Goal: Obtain resource: Download file/media

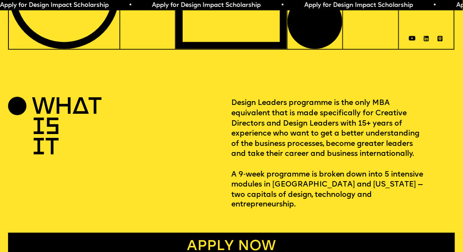
scroll to position [187, 0]
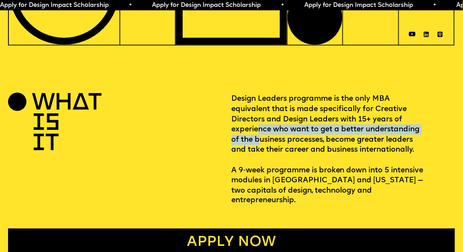
drag, startPoint x: 257, startPoint y: 124, endPoint x: 262, endPoint y: 138, distance: 14.7
click at [262, 138] on p "Design Leaders programme is the only MBA equivalent that is made specifically f…" at bounding box center [344, 150] width 224 height 112
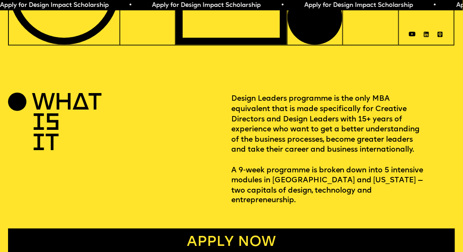
click at [262, 138] on p "Design Leaders programme is the only MBA equivalent that is made specifically f…" at bounding box center [344, 150] width 224 height 112
drag, startPoint x: 247, startPoint y: 136, endPoint x: 251, endPoint y: 145, distance: 9.6
click at [251, 145] on p "Design Leaders programme is the only MBA equivalent that is made specifically f…" at bounding box center [344, 150] width 224 height 112
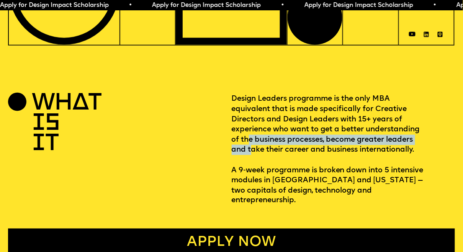
click at [251, 145] on p "Design Leaders programme is the only MBA equivalent that is made specifically f…" at bounding box center [344, 150] width 224 height 112
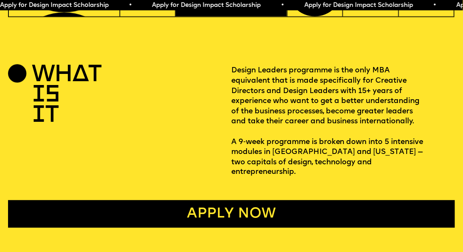
scroll to position [217, 0]
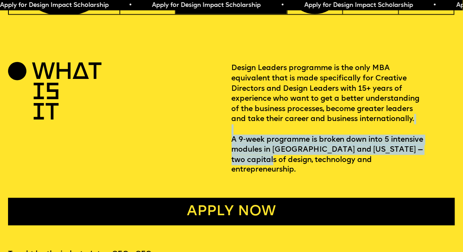
drag, startPoint x: 246, startPoint y: 134, endPoint x: 256, endPoint y: 157, distance: 25.2
click at [256, 157] on p "Design Leaders programme is the only MBA equivalent that is made specifically f…" at bounding box center [344, 119] width 224 height 112
drag, startPoint x: 246, startPoint y: 147, endPoint x: 256, endPoint y: 159, distance: 15.0
click at [256, 159] on p "Design Leaders programme is the only MBA equivalent that is made specifically f…" at bounding box center [344, 119] width 224 height 112
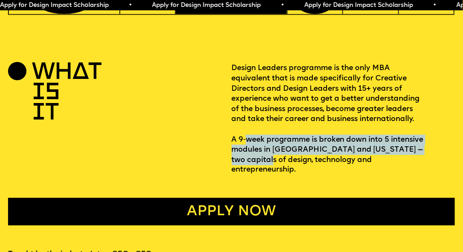
click at [256, 159] on p "Design Leaders programme is the only MBA equivalent that is made specifically f…" at bounding box center [344, 119] width 224 height 112
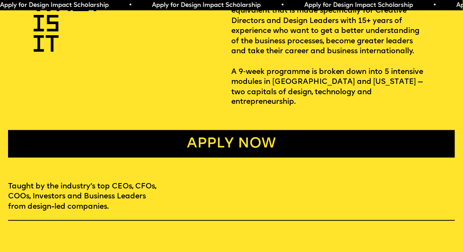
scroll to position [285, 0]
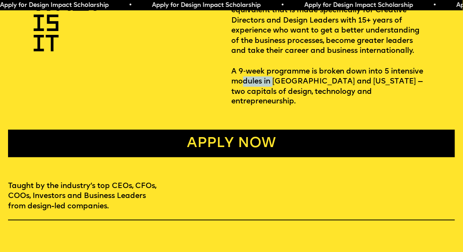
drag, startPoint x: 242, startPoint y: 83, endPoint x: 275, endPoint y: 77, distance: 33.0
click at [274, 78] on p "Design Leaders programme is the only MBA equivalent that is made specifically f…" at bounding box center [344, 51] width 224 height 112
click at [275, 77] on p "Design Leaders programme is the only MBA equivalent that is made specifically f…" at bounding box center [344, 51] width 224 height 112
drag, startPoint x: 250, startPoint y: 84, endPoint x: 274, endPoint y: 85, distance: 23.4
click at [269, 85] on p "Design Leaders programme is the only MBA equivalent that is made specifically f…" at bounding box center [344, 51] width 224 height 112
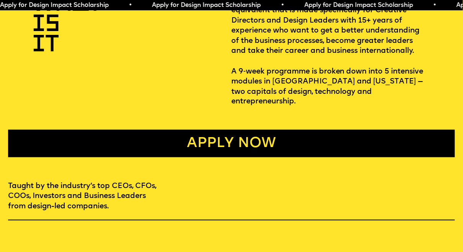
click at [274, 85] on p "Design Leaders programme is the only MBA equivalent that is made specifically f…" at bounding box center [344, 51] width 224 height 112
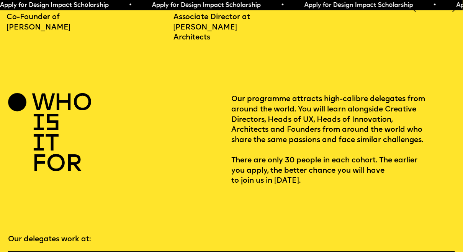
scroll to position [877, 0]
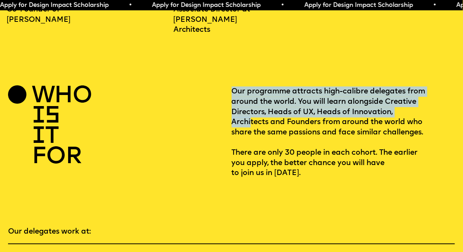
drag, startPoint x: 234, startPoint y: 81, endPoint x: 251, endPoint y: 116, distance: 38.7
click at [251, 116] on p "Our programme attracts high-calibre delegates from around the world. You will l…" at bounding box center [344, 133] width 224 height 92
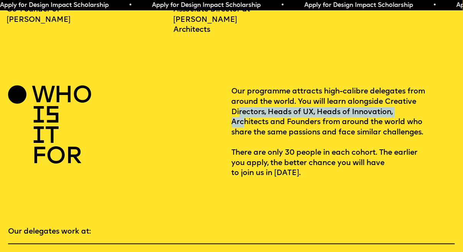
drag, startPoint x: 241, startPoint y: 104, endPoint x: 246, endPoint y: 115, distance: 12.2
click at [244, 115] on p "Our programme attracts high-calibre delegates from around the world. You will l…" at bounding box center [344, 133] width 224 height 92
click at [246, 115] on p "Our programme attracts high-calibre delegates from around the world. You will l…" at bounding box center [344, 133] width 224 height 92
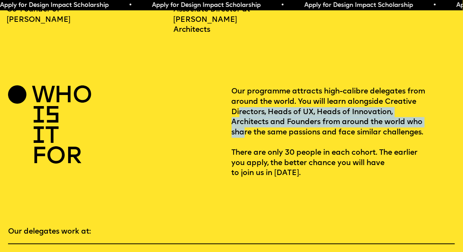
drag, startPoint x: 240, startPoint y: 107, endPoint x: 243, endPoint y: 123, distance: 15.6
click at [243, 124] on p "Our programme attracts high-calibre delegates from around the world. You will l…" at bounding box center [344, 133] width 224 height 92
click at [243, 123] on p "Our programme attracts high-calibre delegates from around the world. You will l…" at bounding box center [344, 133] width 224 height 92
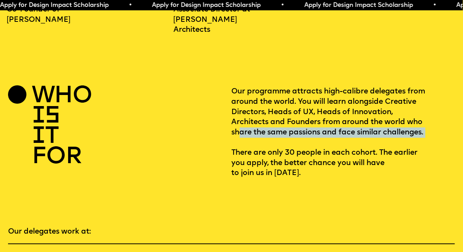
drag, startPoint x: 241, startPoint y: 120, endPoint x: 242, endPoint y: 136, distance: 15.7
click at [241, 136] on p "Our programme attracts high-calibre delegates from around the world. You will l…" at bounding box center [344, 133] width 224 height 92
click at [242, 136] on p "Our programme attracts high-calibre delegates from around the world. You will l…" at bounding box center [344, 133] width 224 height 92
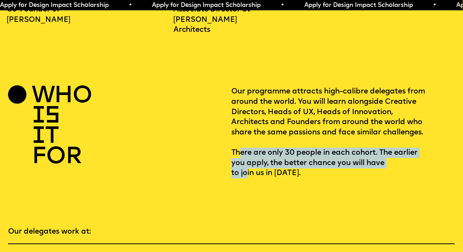
drag, startPoint x: 242, startPoint y: 147, endPoint x: 249, endPoint y: 166, distance: 21.0
click at [249, 166] on p "Our programme attracts high-calibre delegates from around the world. You will l…" at bounding box center [344, 133] width 224 height 92
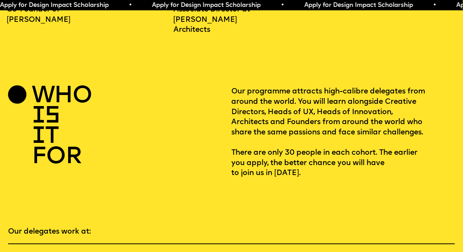
click at [249, 166] on p "Our programme attracts high-calibre delegates from around the world. You will l…" at bounding box center [344, 133] width 224 height 92
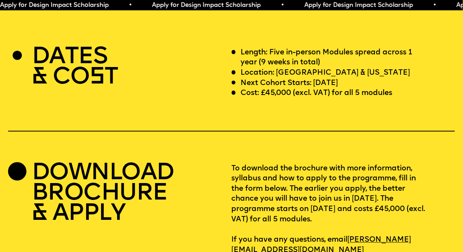
scroll to position [1892, 0]
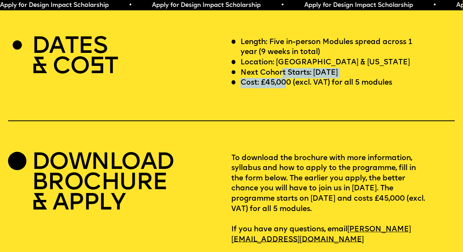
drag, startPoint x: 282, startPoint y: 59, endPoint x: 286, endPoint y: 74, distance: 15.5
click at [286, 74] on div "Length: Five in-person Modules spread across 1 year (9 weeks in total) Location…" at bounding box center [344, 63] width 224 height 51
click at [286, 78] on p "Cost: £45,000 (excl. VAT) for all 5 modules" at bounding box center [317, 83] width 152 height 10
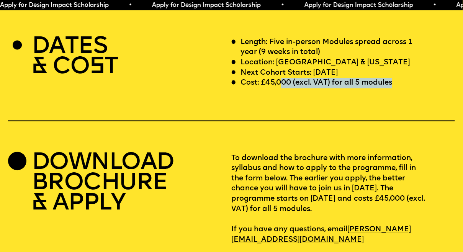
drag, startPoint x: 280, startPoint y: 73, endPoint x: 289, endPoint y: 80, distance: 11.5
click at [288, 80] on div "DATES & CO S T Length: Five in-person Modules spread across 1 year (9 weeks in …" at bounding box center [231, 142] width 463 height 208
click at [289, 80] on div "DATES & CO S T Length: Five in-person Modules spread across 1 year (9 weeks in …" at bounding box center [231, 142] width 463 height 208
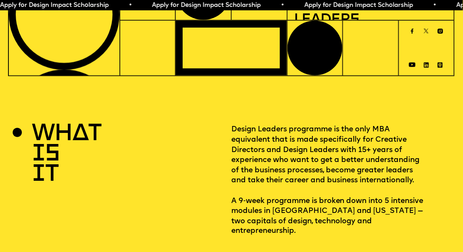
scroll to position [0, 0]
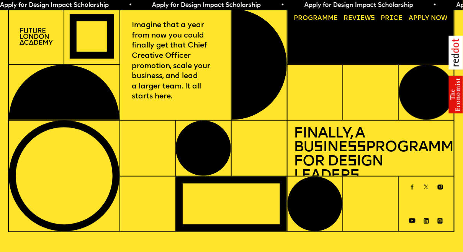
click at [34, 39] on img at bounding box center [36, 36] width 33 height 17
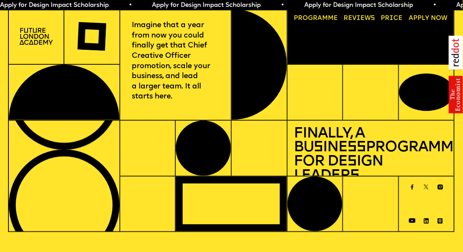
click at [307, 16] on link "Progr a mme" at bounding box center [316, 18] width 51 height 13
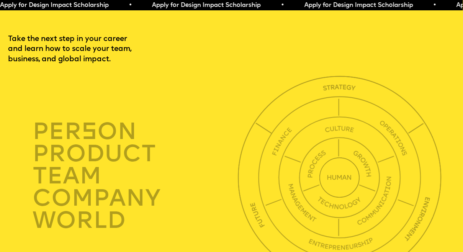
scroll to position [1586, 0]
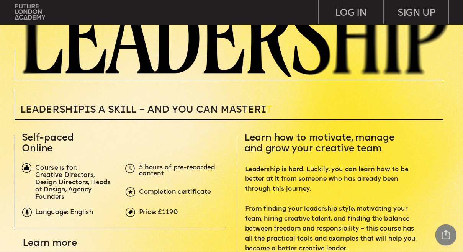
scroll to position [121, 0]
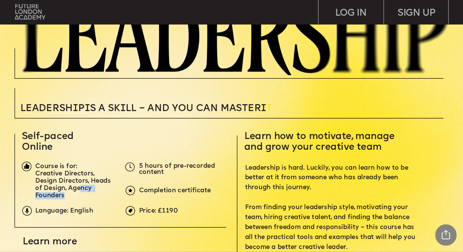
drag, startPoint x: 79, startPoint y: 187, endPoint x: 81, endPoint y: 194, distance: 7.9
click at [81, 194] on p "Creative Directors, Design Directors, Heads of Design, Agency Founders" at bounding box center [75, 184] width 80 height 29
click at [81, 195] on p "Creative Directors, Design Directors, Heads of Design, Agency Founders" at bounding box center [75, 184] width 80 height 29
drag, startPoint x: 76, startPoint y: 190, endPoint x: 73, endPoint y: 183, distance: 7.4
click at [73, 184] on p "Creative Directors, Design Directors, Heads of Design, Agency Founders" at bounding box center [75, 184] width 80 height 29
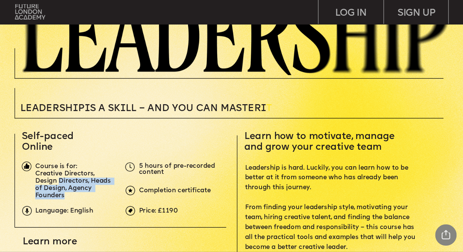
click at [73, 182] on span "Creative Directors, Design Directors, Heads of Design, Agency Founders" at bounding box center [73, 185] width 77 height 28
drag, startPoint x: 67, startPoint y: 185, endPoint x: 71, endPoint y: 189, distance: 6.0
click at [70, 189] on p "Creative Directors, Design Directors, Heads of Design, Agency Founders" at bounding box center [75, 184] width 80 height 29
click at [71, 189] on span "Creative Directors, Design Directors, Heads of Design, Agency Founders" at bounding box center [73, 185] width 77 height 28
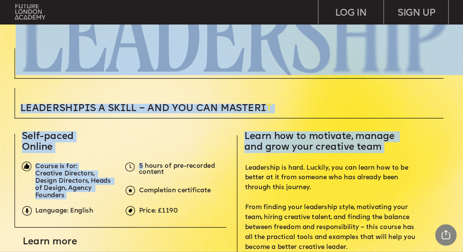
drag, startPoint x: 142, startPoint y: 169, endPoint x: 144, endPoint y: 183, distance: 14.0
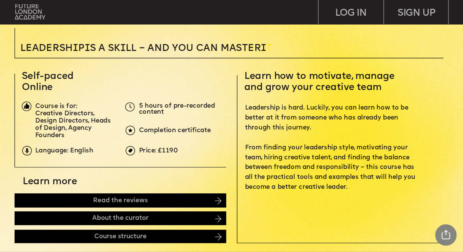
scroll to position [182, 0]
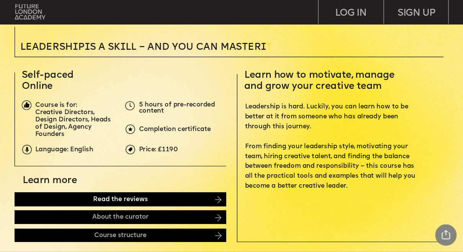
click at [113, 200] on div "Read the reviews" at bounding box center [121, 199] width 212 height 14
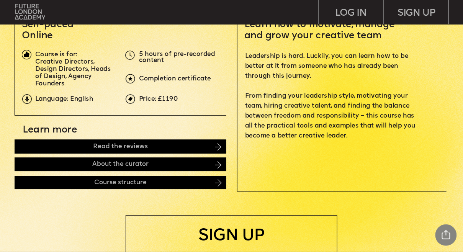
scroll to position [222, 0]
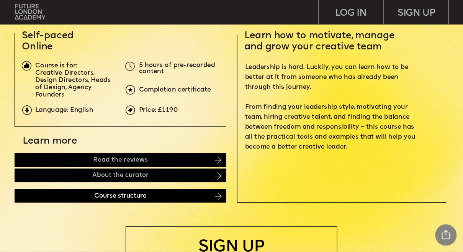
click at [169, 195] on div "Course structure" at bounding box center [121, 195] width 212 height 13
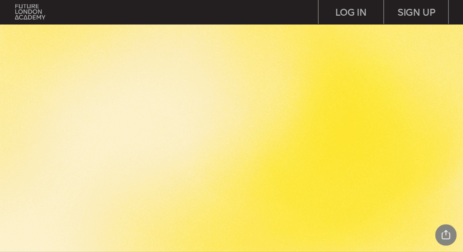
scroll to position [1368, 0]
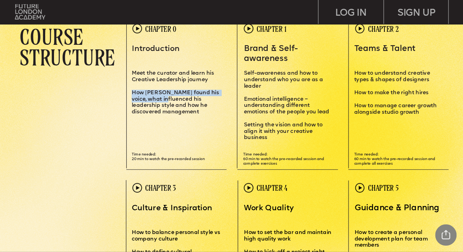
drag, startPoint x: 157, startPoint y: 83, endPoint x: 163, endPoint y: 98, distance: 15.9
click at [162, 98] on div "Introduction Meet the curator and learn his Creative Leadership journey How Mat…" at bounding box center [176, 79] width 89 height 71
click at [163, 98] on span "How Matt found his voice, what influenced his leadership style and how he disco…" at bounding box center [176, 102] width 89 height 25
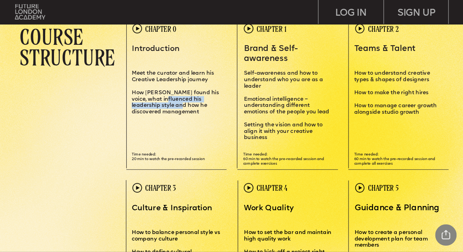
drag, startPoint x: 163, startPoint y: 98, endPoint x: 163, endPoint y: 108, distance: 10.3
click at [163, 108] on span "How Matt found his voice, what influenced his leadership style and how he disco…" at bounding box center [176, 102] width 89 height 25
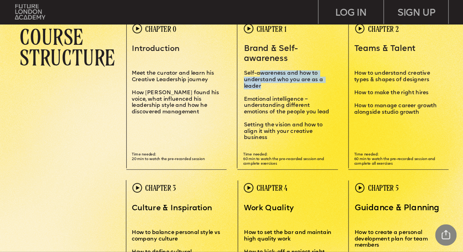
drag, startPoint x: 261, startPoint y: 75, endPoint x: 260, endPoint y: 94, distance: 19.6
click at [260, 93] on div "Brand & Self-awareness S elf-awareness and how to understand who you are as a l…" at bounding box center [288, 92] width 88 height 97
click at [260, 94] on p "Emotional intelligence – understanding different emotions of the people you lead" at bounding box center [288, 103] width 88 height 26
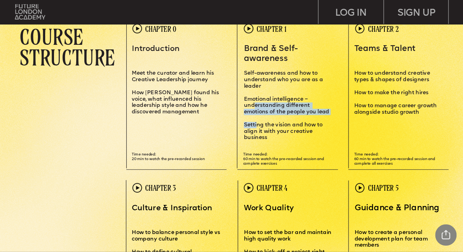
drag, startPoint x: 254, startPoint y: 105, endPoint x: 258, endPoint y: 125, distance: 20.3
click at [258, 125] on div "Brand & Self-awareness S elf-awareness and how to understand who you are as a l…" at bounding box center [288, 92] width 88 height 97
click at [259, 125] on span "etting the vision and how to align it with your creative business" at bounding box center [284, 132] width 80 height 18
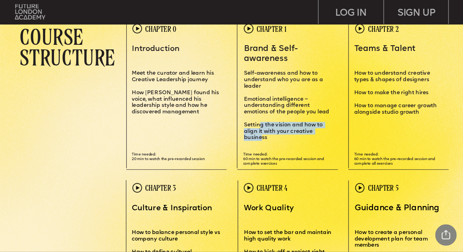
drag, startPoint x: 259, startPoint y: 125, endPoint x: 262, endPoint y: 138, distance: 13.4
click at [262, 138] on span "etting the vision and how to align it with your creative business" at bounding box center [284, 132] width 80 height 18
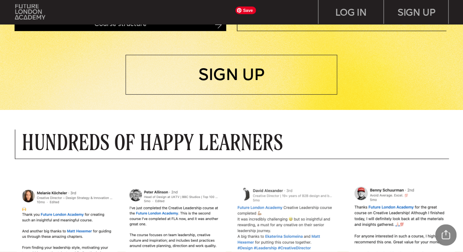
scroll to position [393, 0]
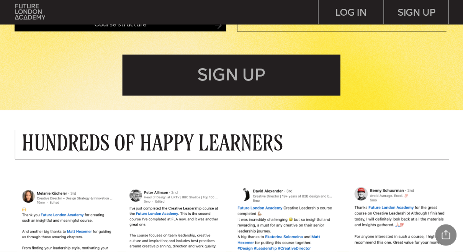
click at [240, 82] on div "SIGN UP" at bounding box center [232, 74] width 218 height 41
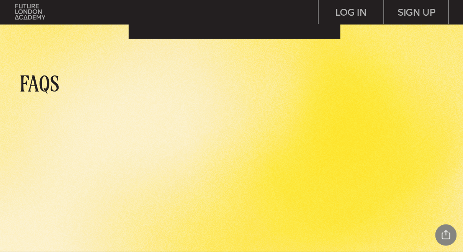
scroll to position [2168, 0]
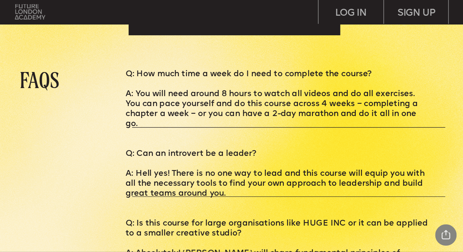
click at [36, 10] on img at bounding box center [30, 11] width 30 height 15
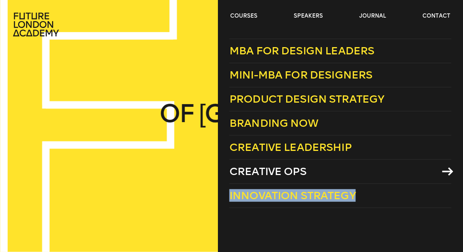
click at [258, 171] on span "Creative Ops" at bounding box center [267, 171] width 77 height 13
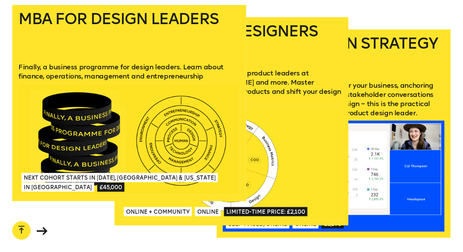
scroll to position [929, 0]
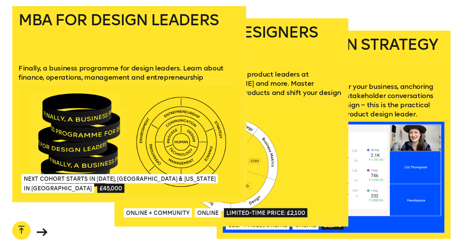
click at [275, 31] on h2 "Mini-MBA for Designers" at bounding box center [232, 43] width 222 height 36
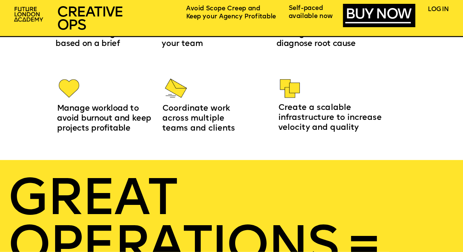
scroll to position [864, 0]
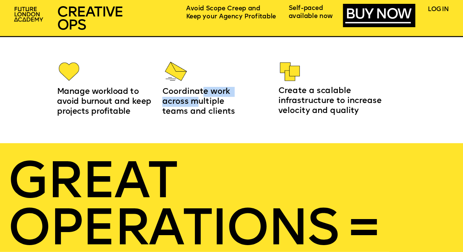
drag, startPoint x: 202, startPoint y: 94, endPoint x: 198, endPoint y: 105, distance: 10.9
click at [198, 105] on span "Coordinate work across multiple teams and clients" at bounding box center [198, 102] width 73 height 28
drag, startPoint x: 191, startPoint y: 92, endPoint x: 197, endPoint y: 108, distance: 16.7
click at [197, 108] on span "Coordinate work across multiple teams and clients" at bounding box center [198, 102] width 73 height 28
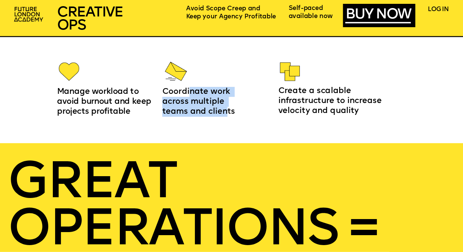
click at [197, 108] on span "Coordinate work across multiple teams and clients" at bounding box center [198, 102] width 73 height 28
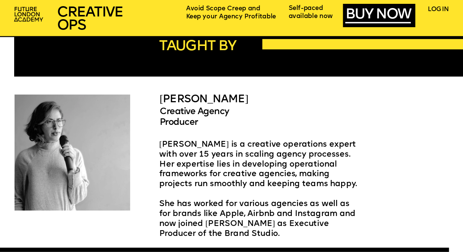
scroll to position [1227, 0]
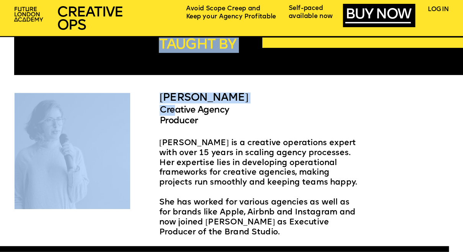
drag, startPoint x: 177, startPoint y: 114, endPoint x: 183, endPoint y: 134, distance: 20.5
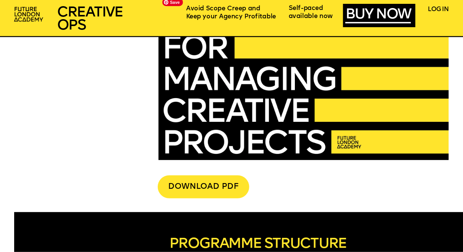
scroll to position [1609, 0]
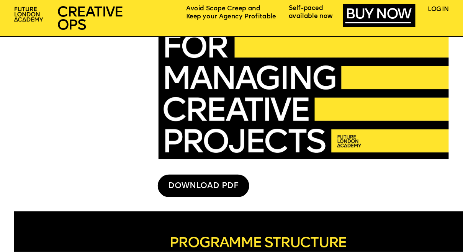
click at [183, 189] on div "DOWNLOAD PDF" at bounding box center [204, 186] width 92 height 23
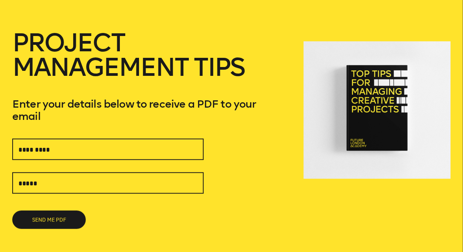
scroll to position [78, 0]
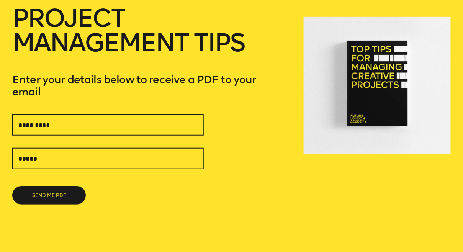
click at [160, 105] on div "Project Management Tips Enter your details below to receive a PDF to your email" at bounding box center [147, 104] width 270 height 226
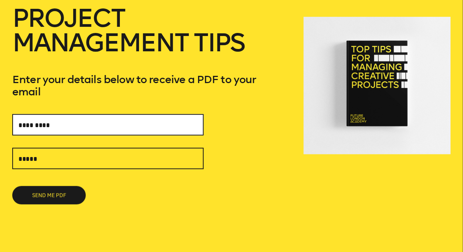
click at [137, 114] on input "text" at bounding box center [108, 124] width 192 height 21
type input "*******"
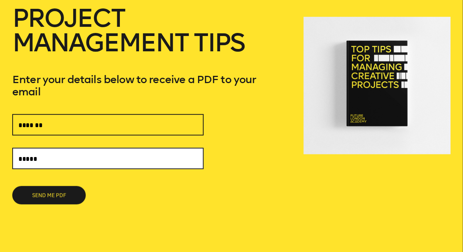
type input "**********"
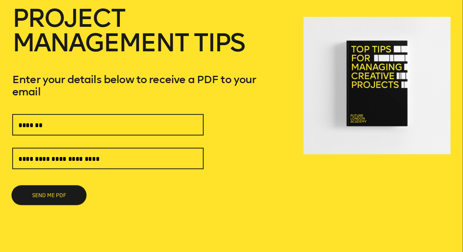
click at [65, 195] on button "SEND ME PDF" at bounding box center [49, 195] width 74 height 18
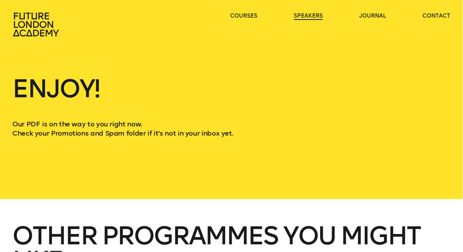
click at [312, 16] on link "speakers" at bounding box center [308, 16] width 29 height 8
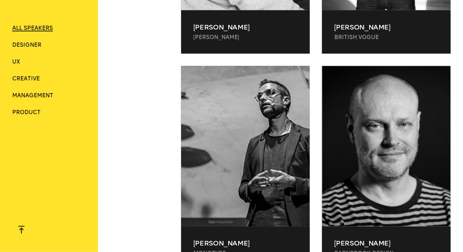
scroll to position [1049, 0]
